Goal: Check status: Check status

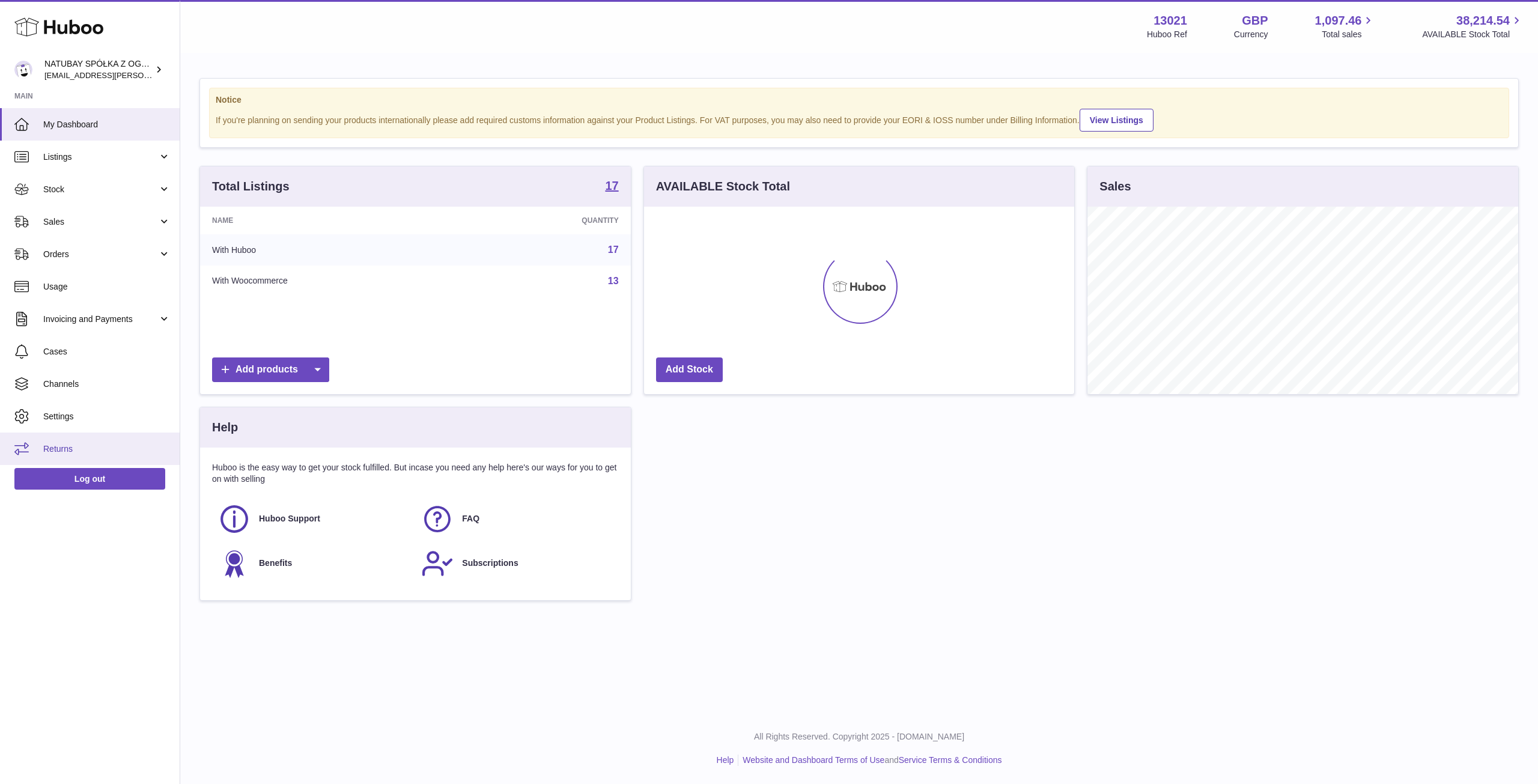
scroll to position [187, 430]
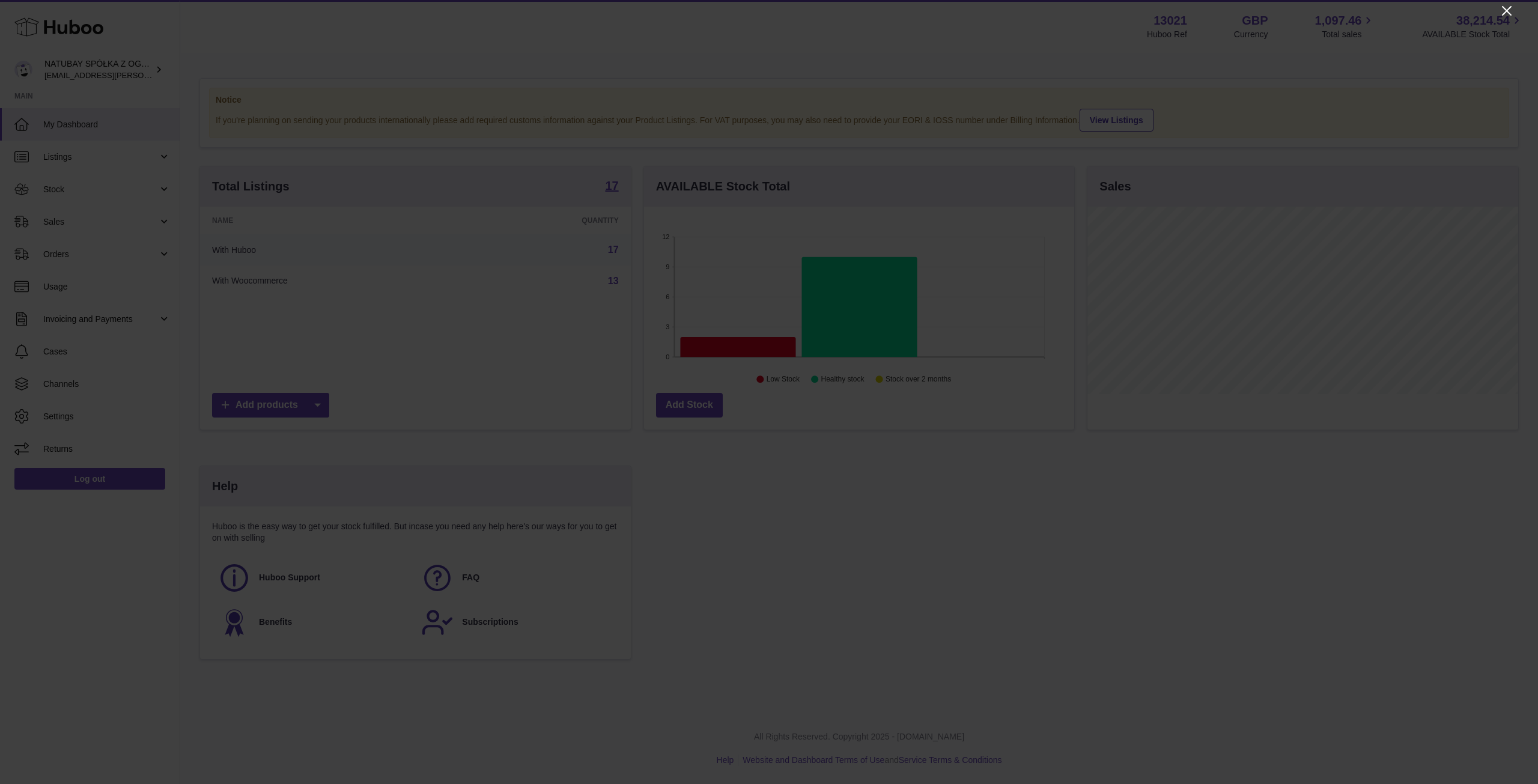
click at [1508, 14] on icon "Close" at bounding box center [1506, 10] width 14 height 14
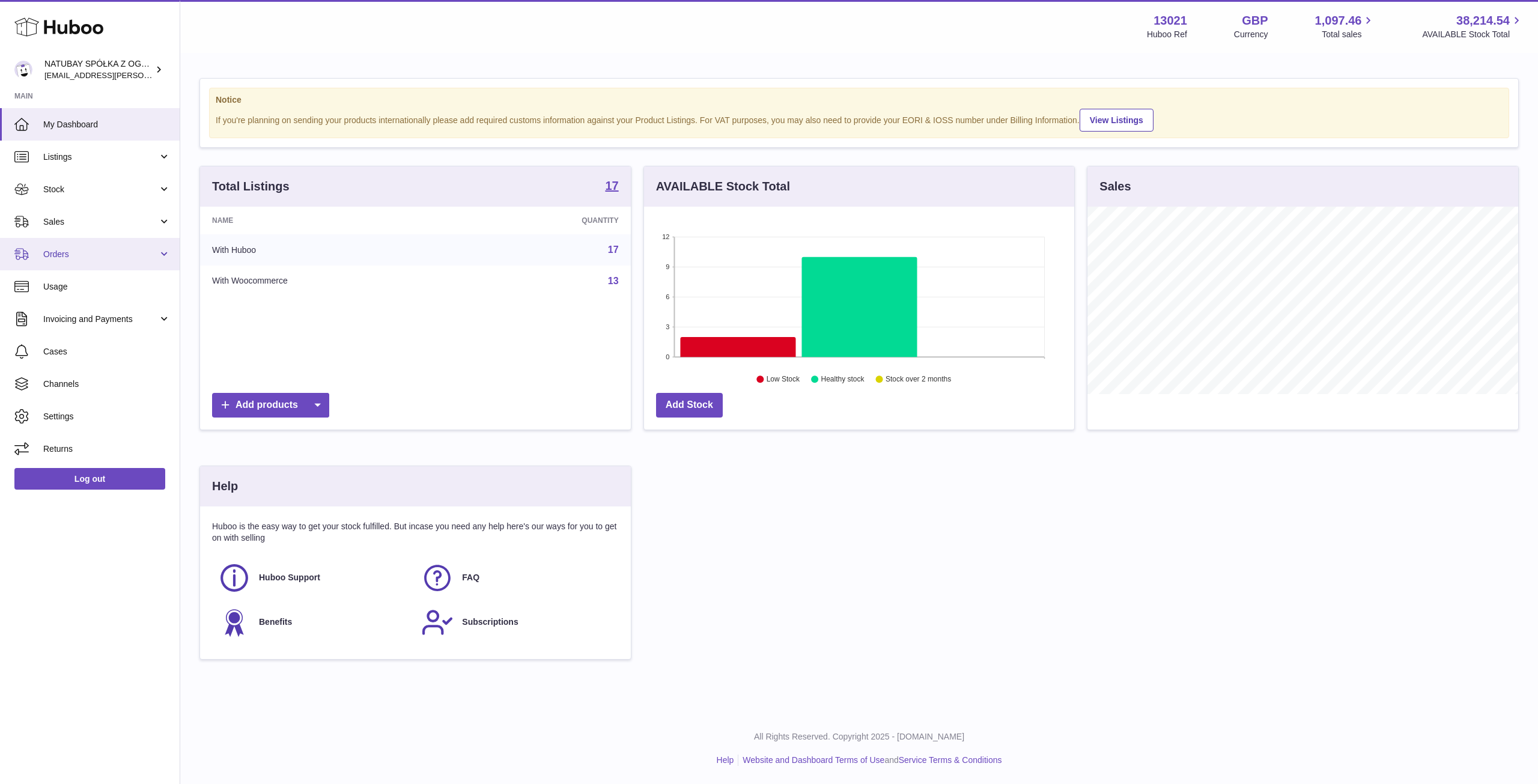
click at [66, 253] on span "Orders" at bounding box center [100, 255] width 114 height 12
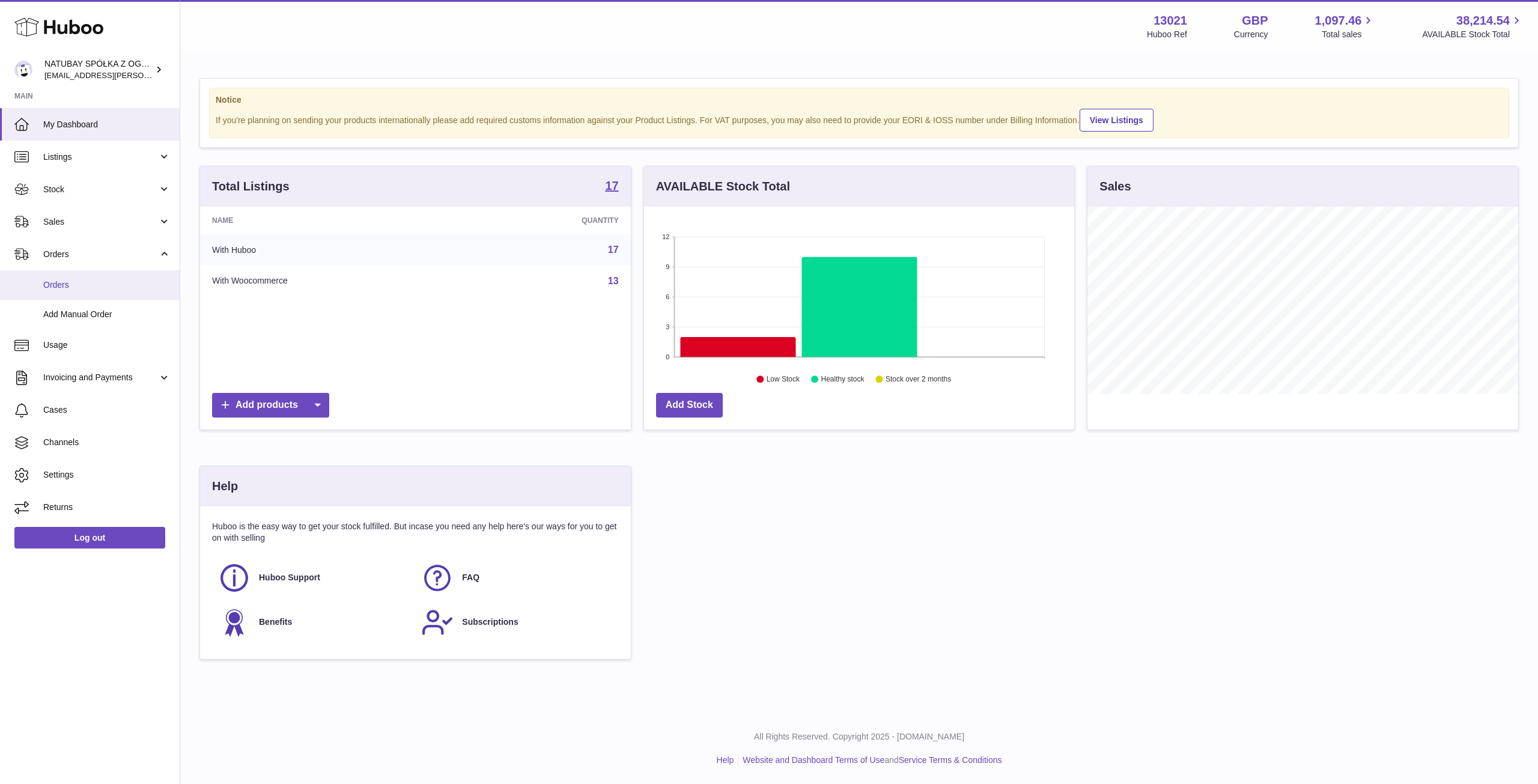
click at [73, 286] on span "Orders" at bounding box center [107, 285] width 127 height 12
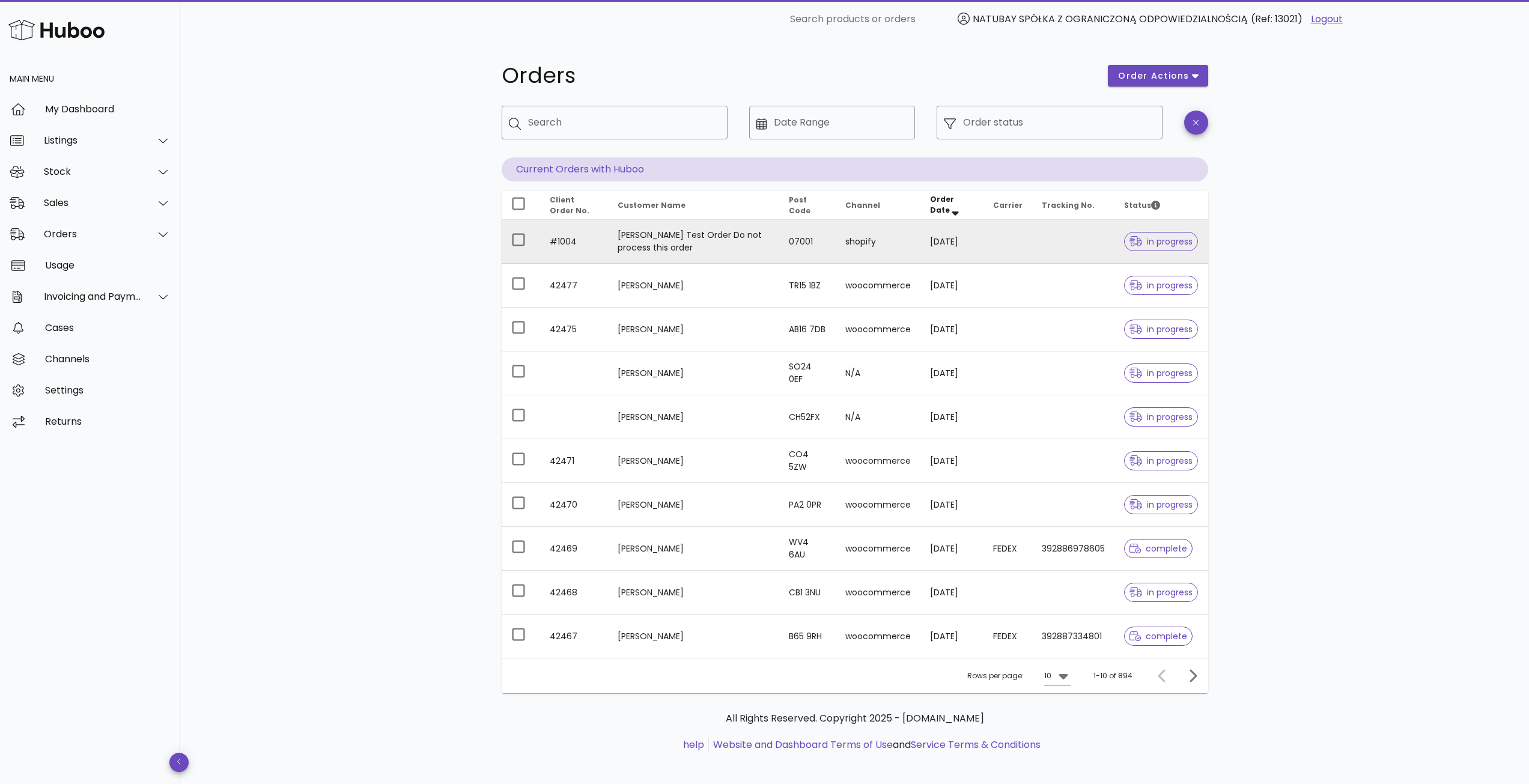
click at [674, 249] on td "[PERSON_NAME] Test Order Do not process this order" at bounding box center [693, 241] width 171 height 44
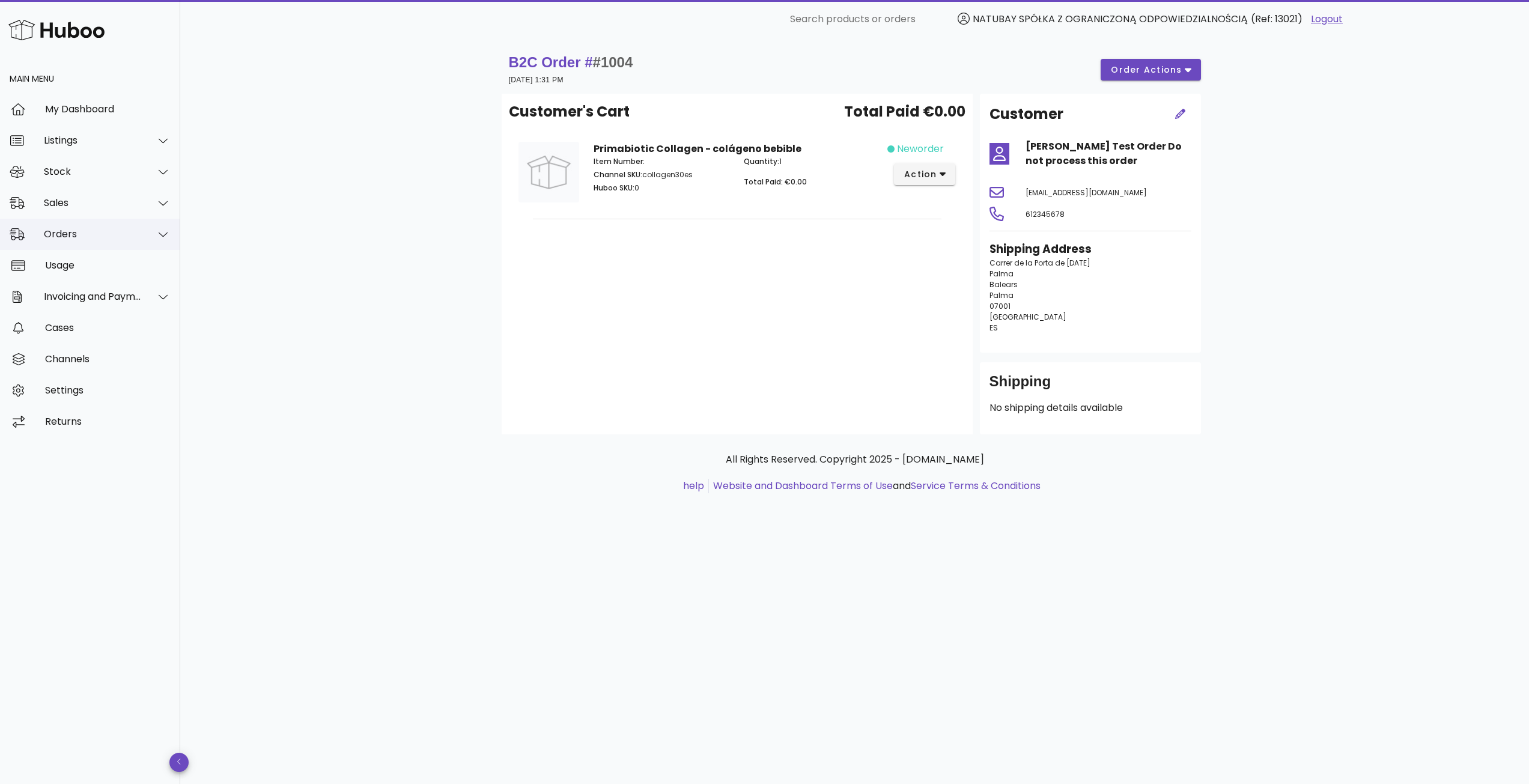
click at [104, 239] on div "Orders" at bounding box center [93, 234] width 98 height 12
click at [91, 260] on div "Orders" at bounding box center [107, 264] width 127 height 12
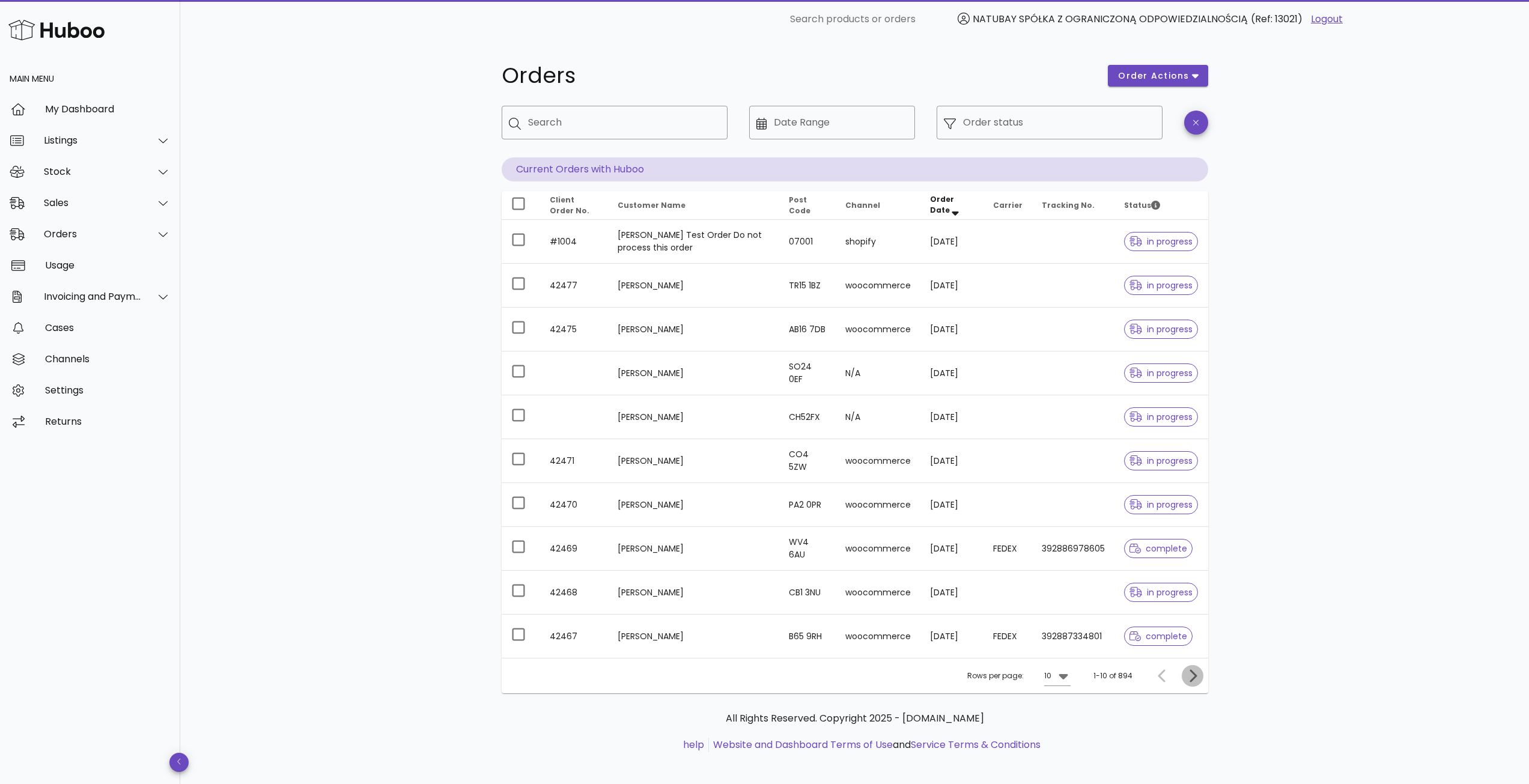
click at [1195, 679] on icon "Next page" at bounding box center [1192, 675] width 14 height 14
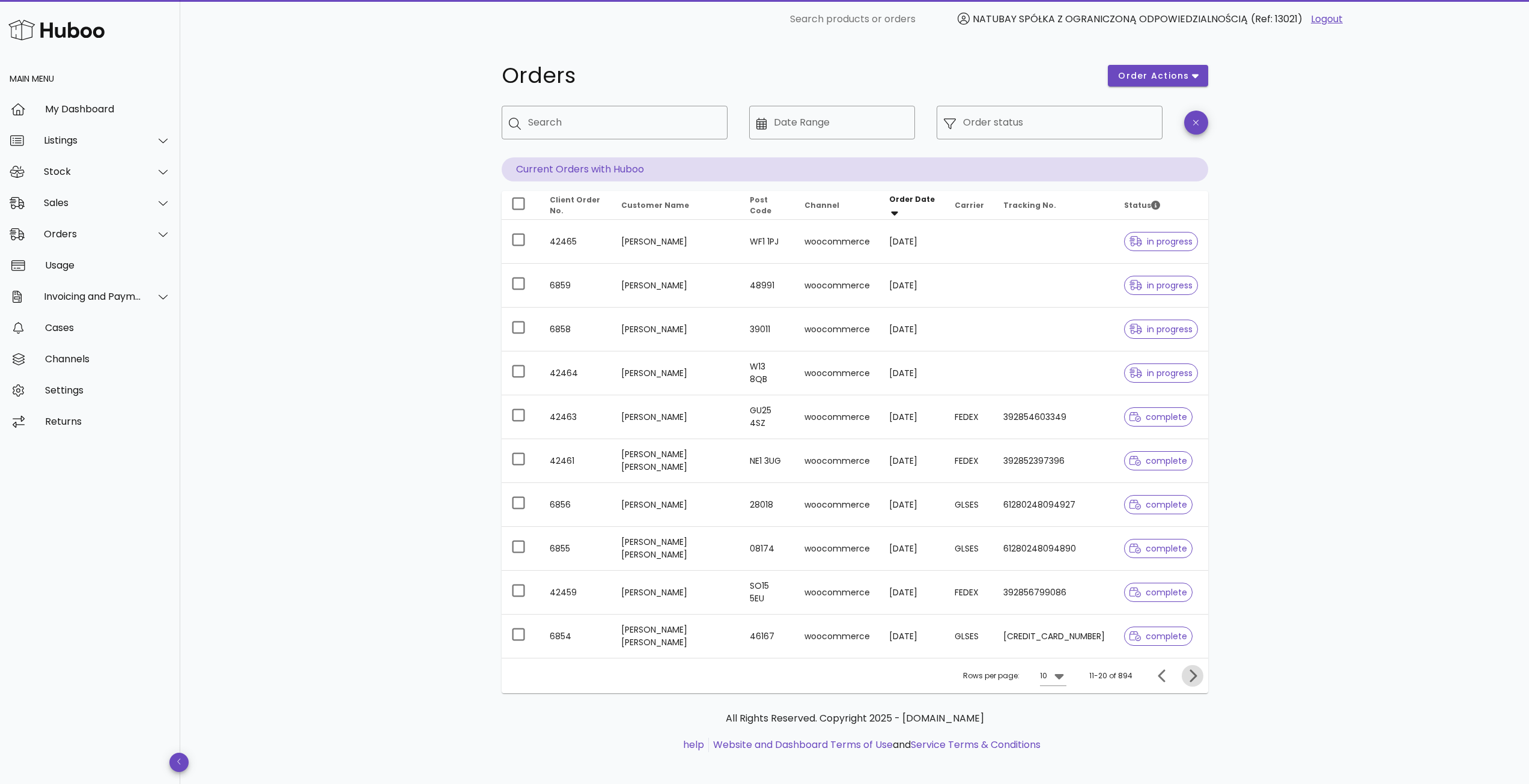
click at [1192, 675] on icon "Next page" at bounding box center [1192, 675] width 14 height 14
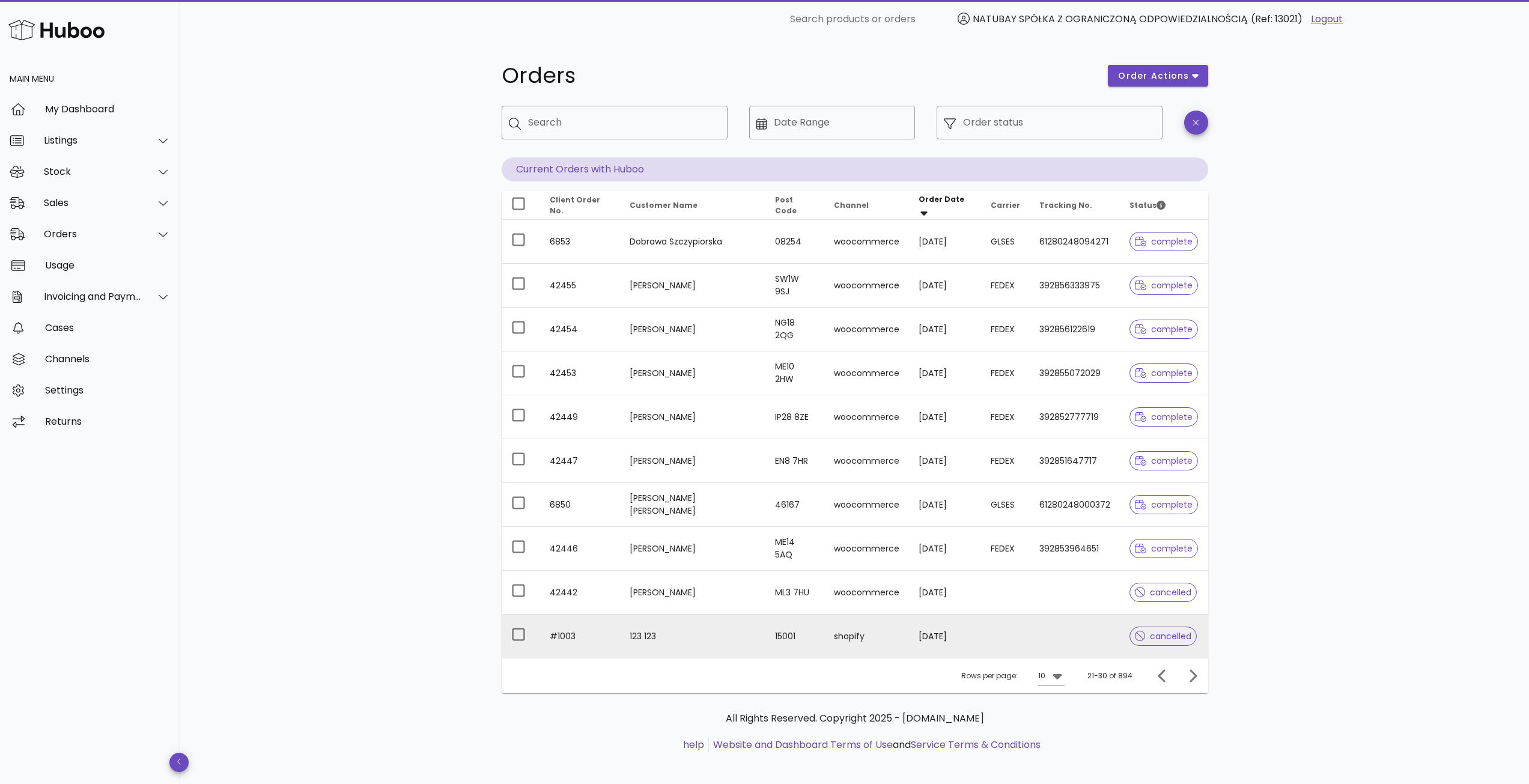
click at [705, 633] on td "123 123" at bounding box center [691, 636] width 144 height 43
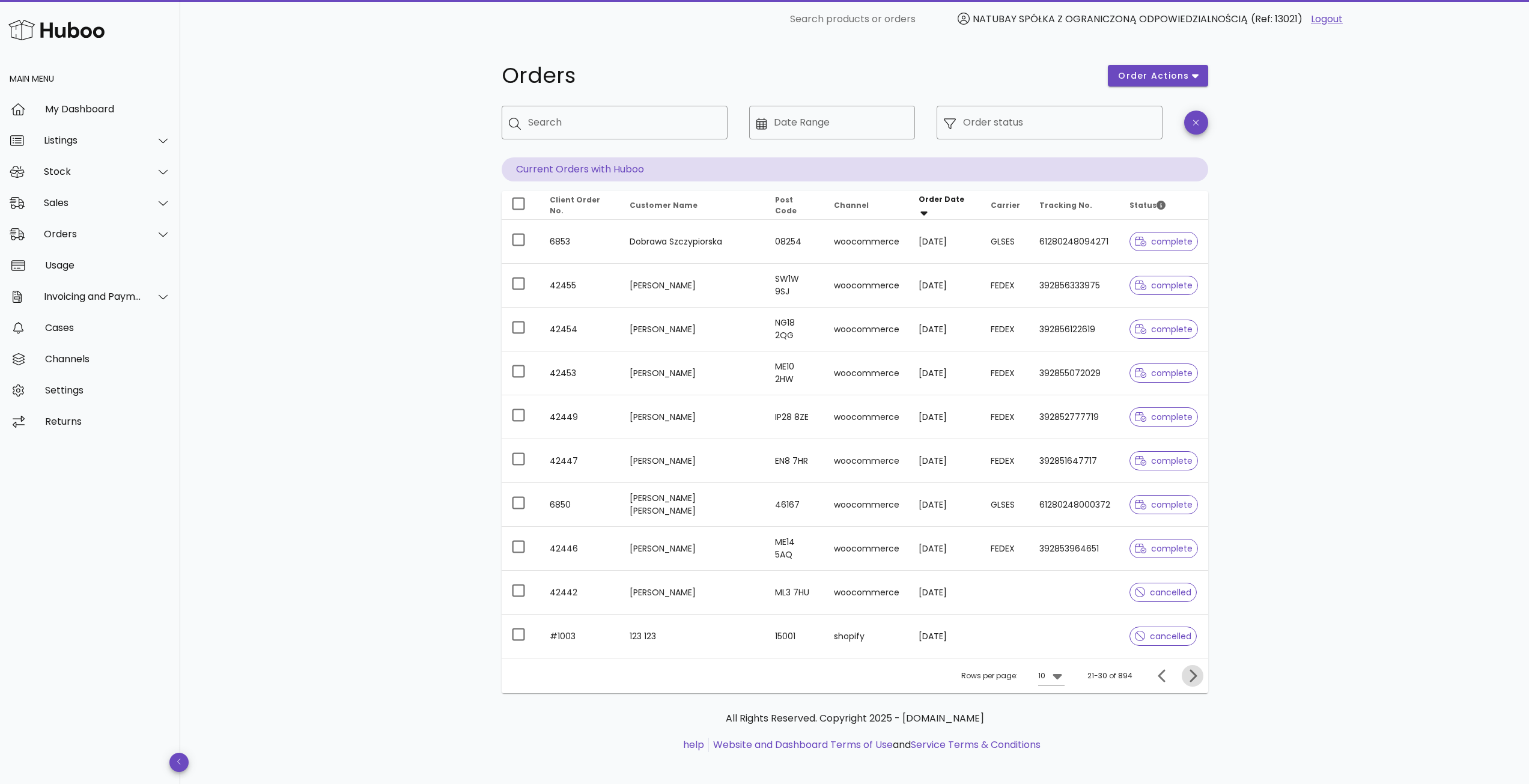
click at [1196, 678] on icon "Next page" at bounding box center [1192, 675] width 14 height 14
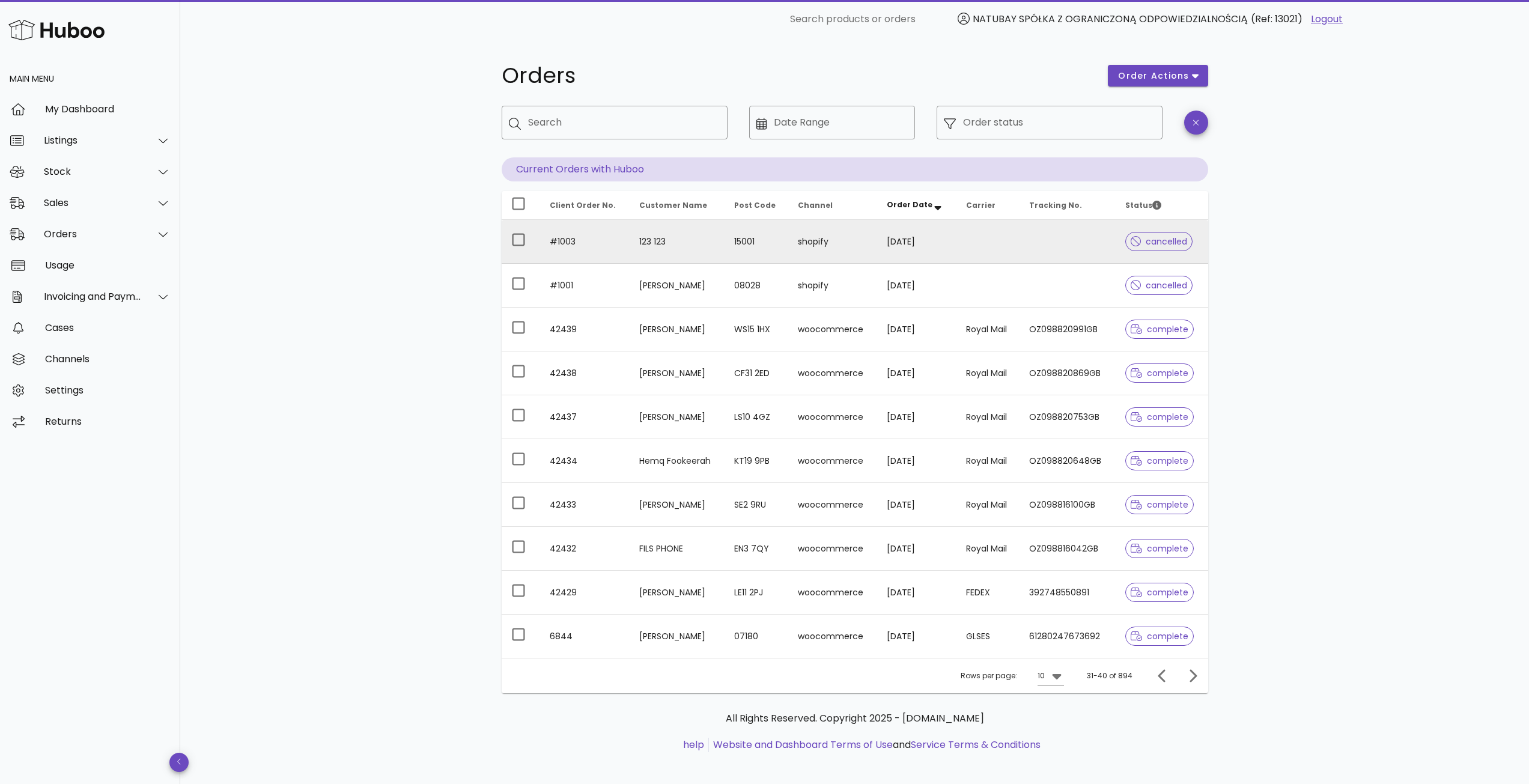
click at [787, 245] on td "15001" at bounding box center [756, 241] width 63 height 44
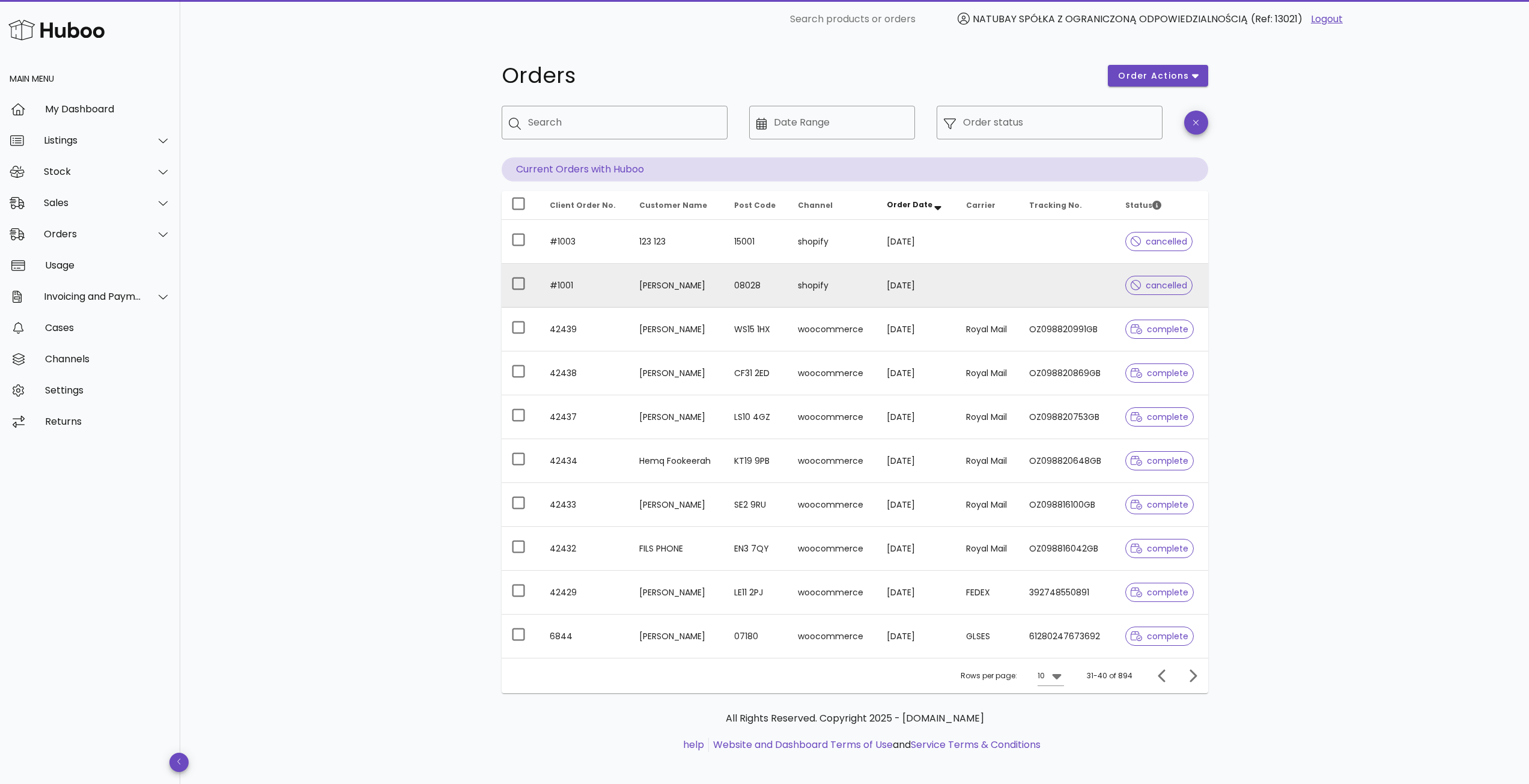
click at [716, 287] on td "Klaudia Orzełek" at bounding box center [677, 286] width 95 height 44
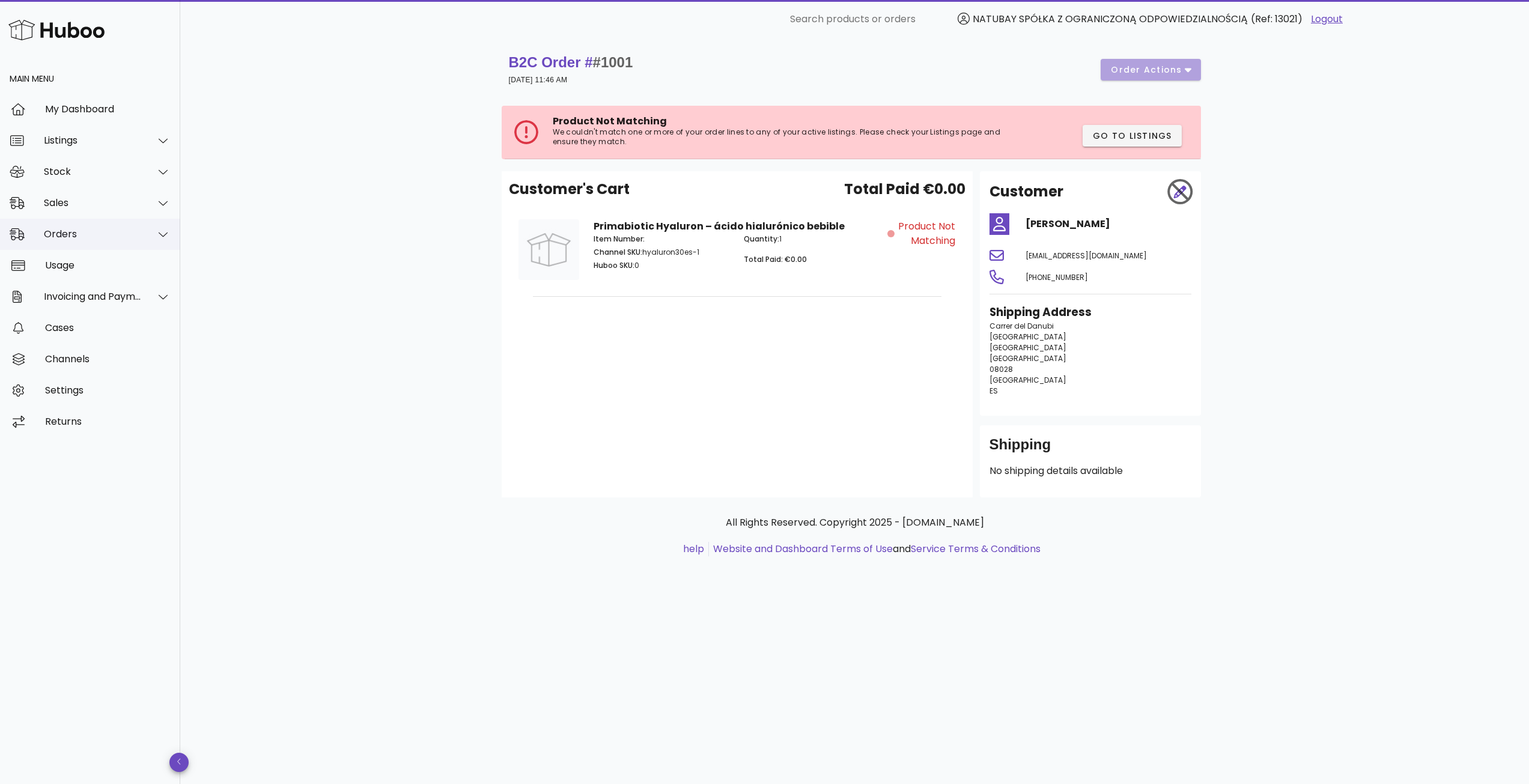
click at [69, 234] on div "Orders" at bounding box center [93, 234] width 98 height 12
click at [58, 258] on div "Orders" at bounding box center [107, 264] width 127 height 12
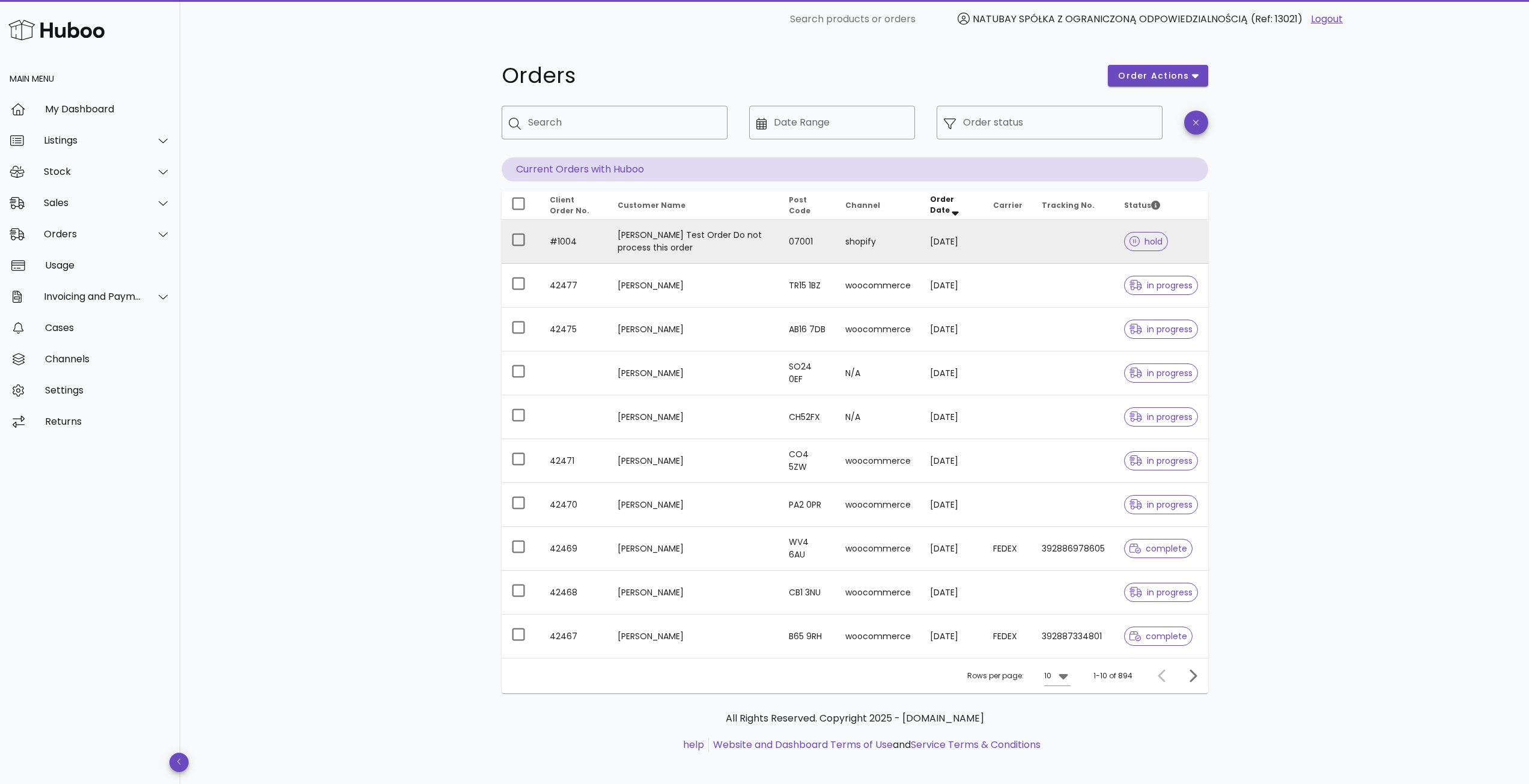
click at [635, 245] on td "[PERSON_NAME] Test Order Do not process this order" at bounding box center [693, 241] width 171 height 44
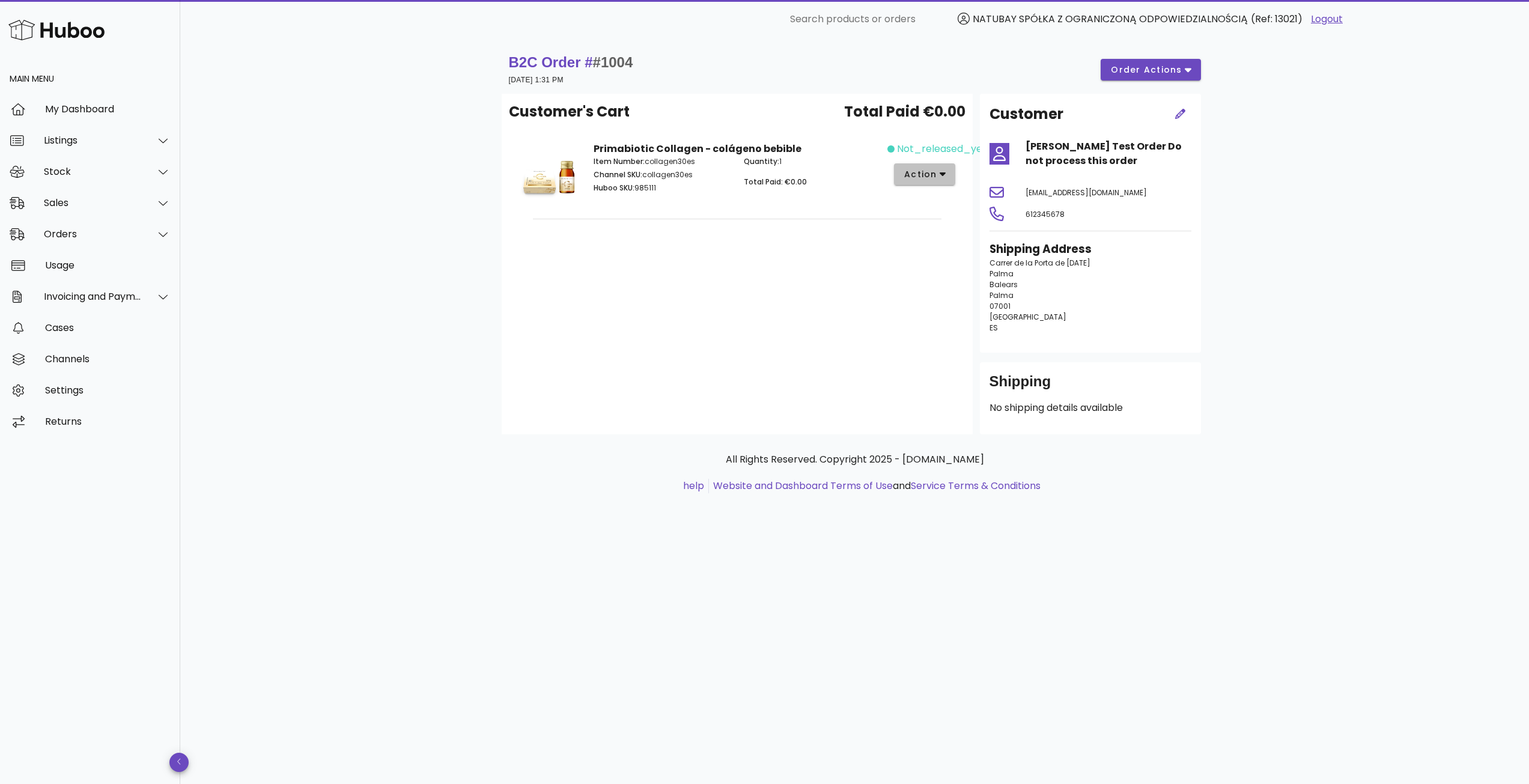
click at [941, 180] on span "action" at bounding box center [924, 174] width 43 height 13
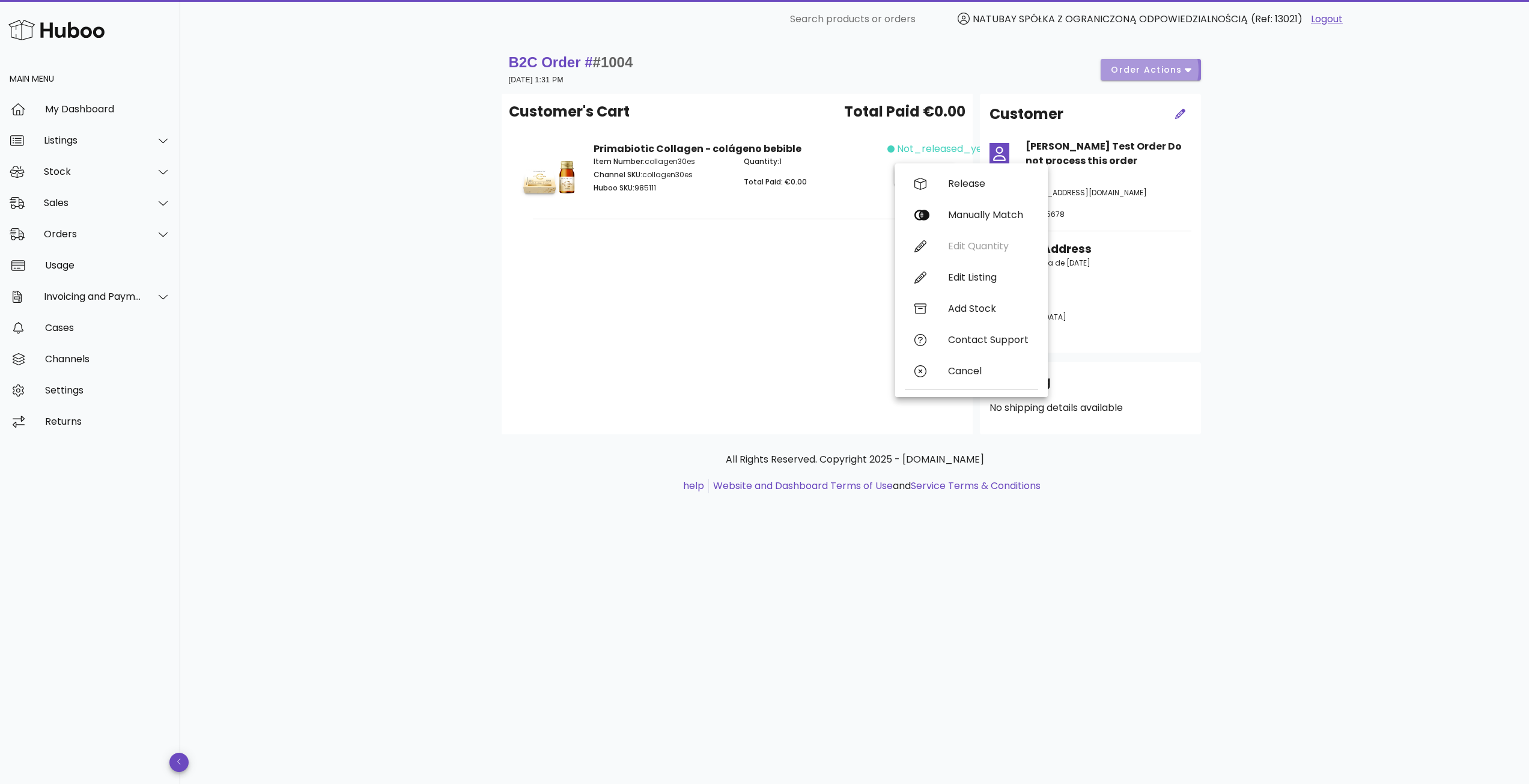
click at [1179, 75] on span "order actions" at bounding box center [1146, 69] width 72 height 13
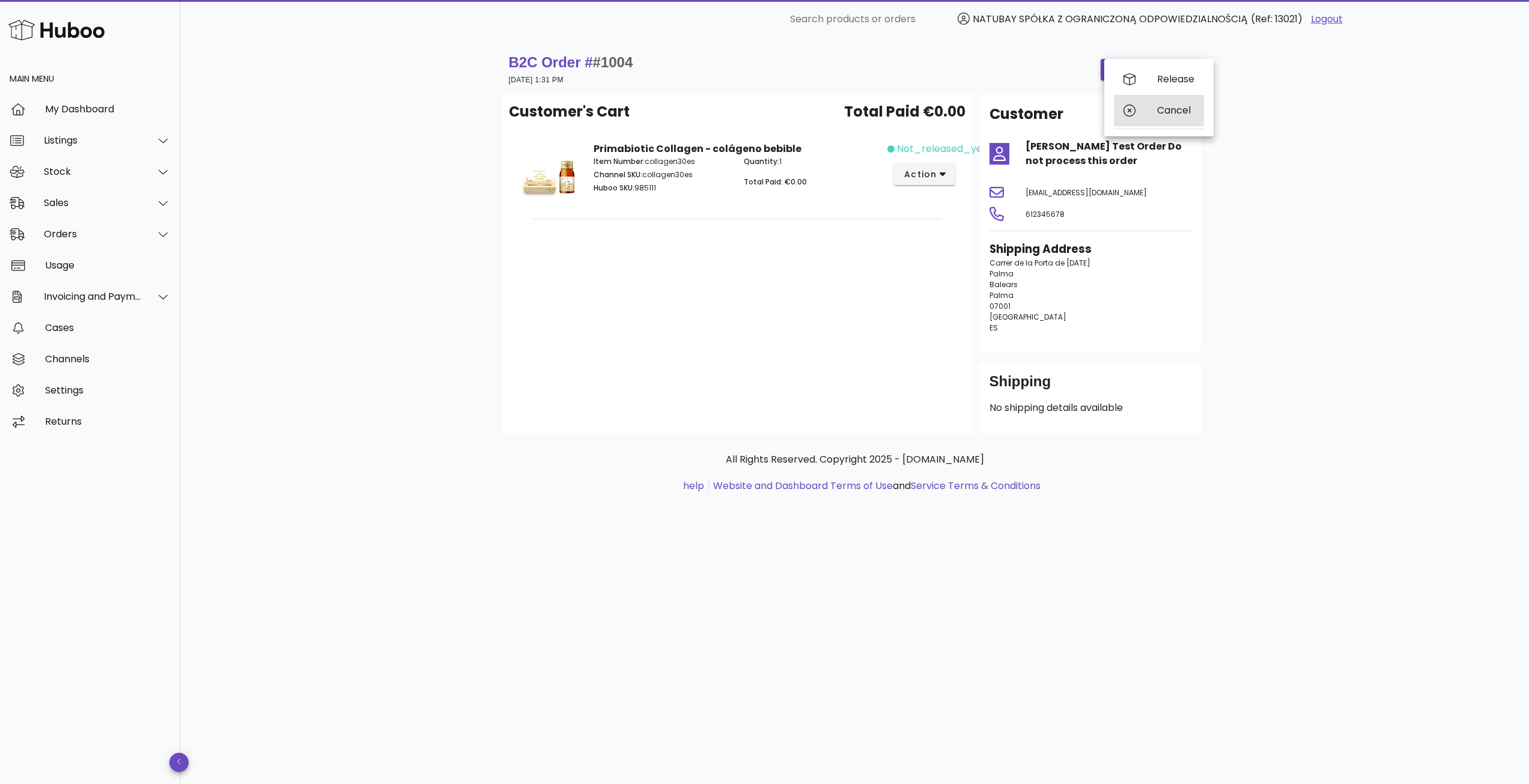
click at [1176, 109] on div "Cancel" at bounding box center [1175, 110] width 38 height 12
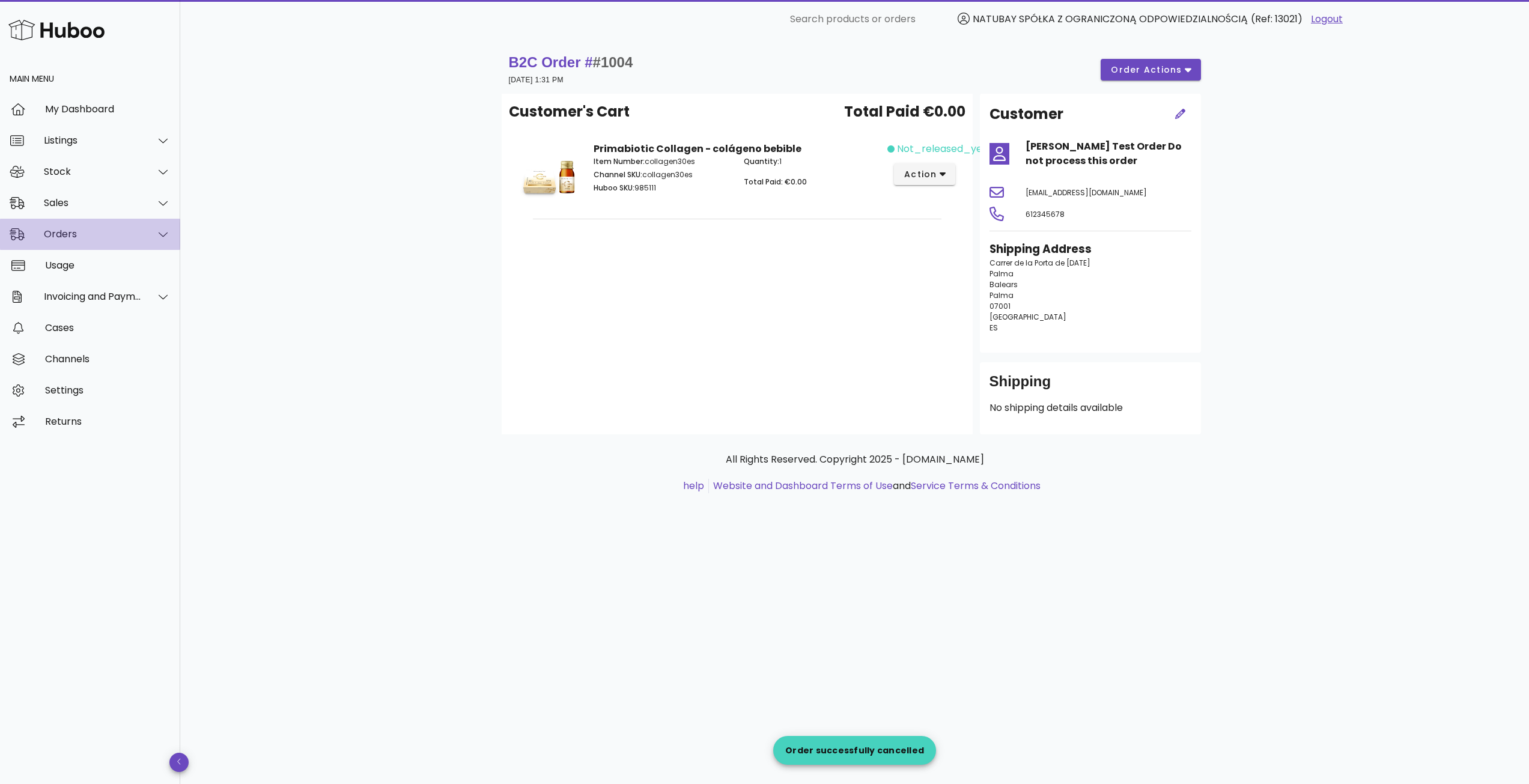
click at [84, 235] on div "Orders" at bounding box center [93, 234] width 98 height 12
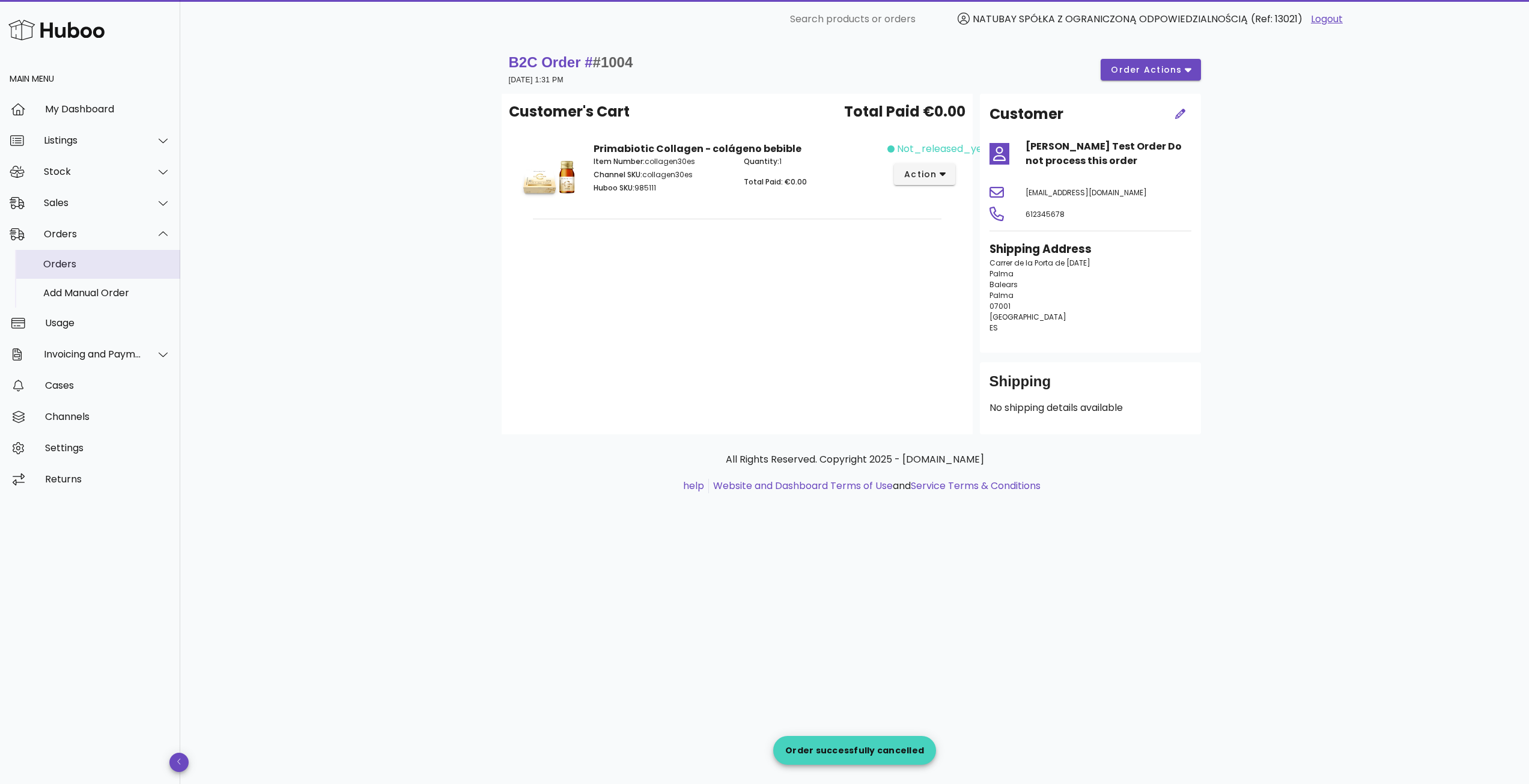
click at [84, 270] on div "Orders" at bounding box center [107, 264] width 127 height 12
